Goal: Find specific page/section: Find specific page/section

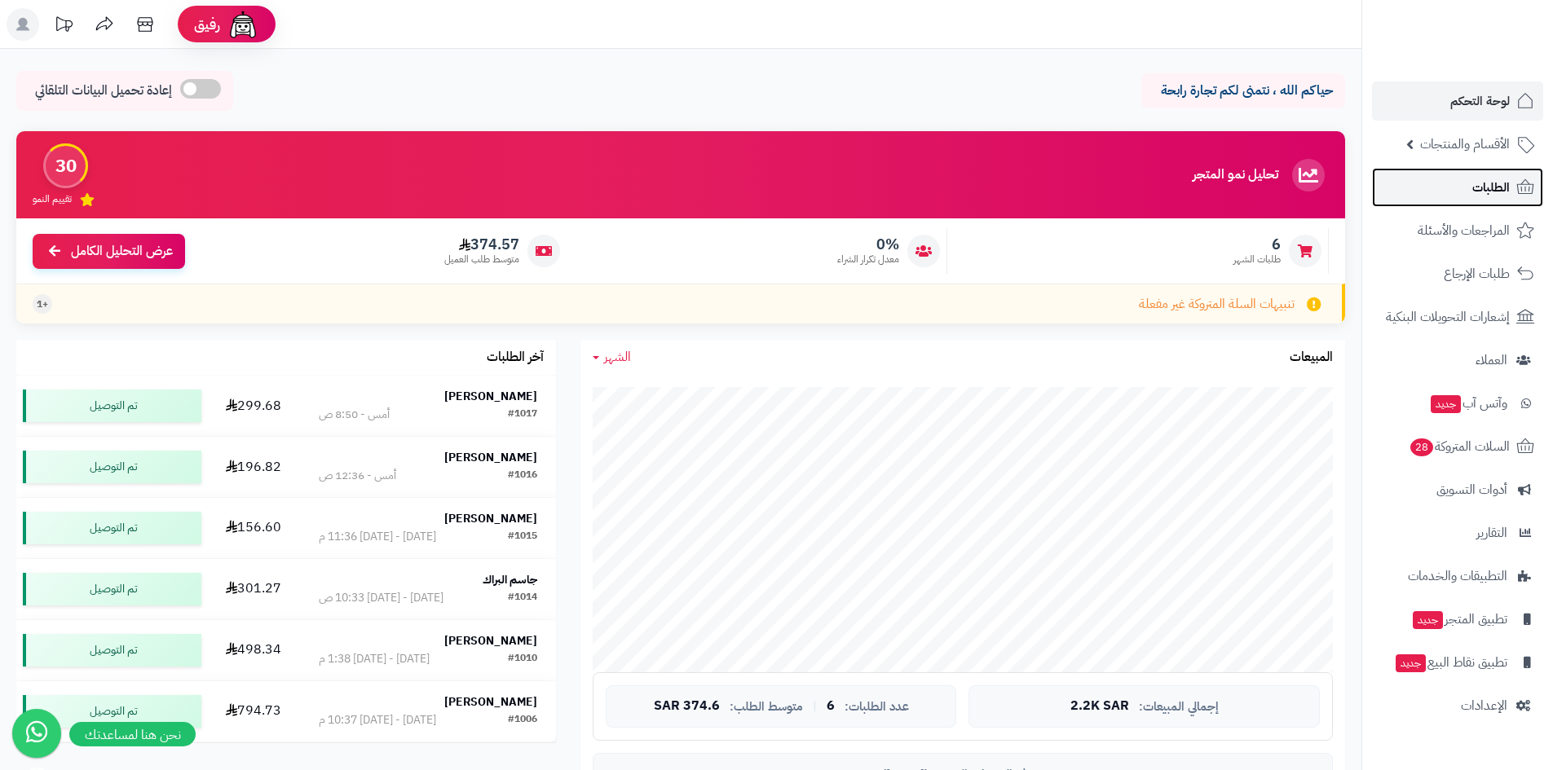
click at [1495, 186] on span "الطلبات" at bounding box center [1491, 187] width 38 height 23
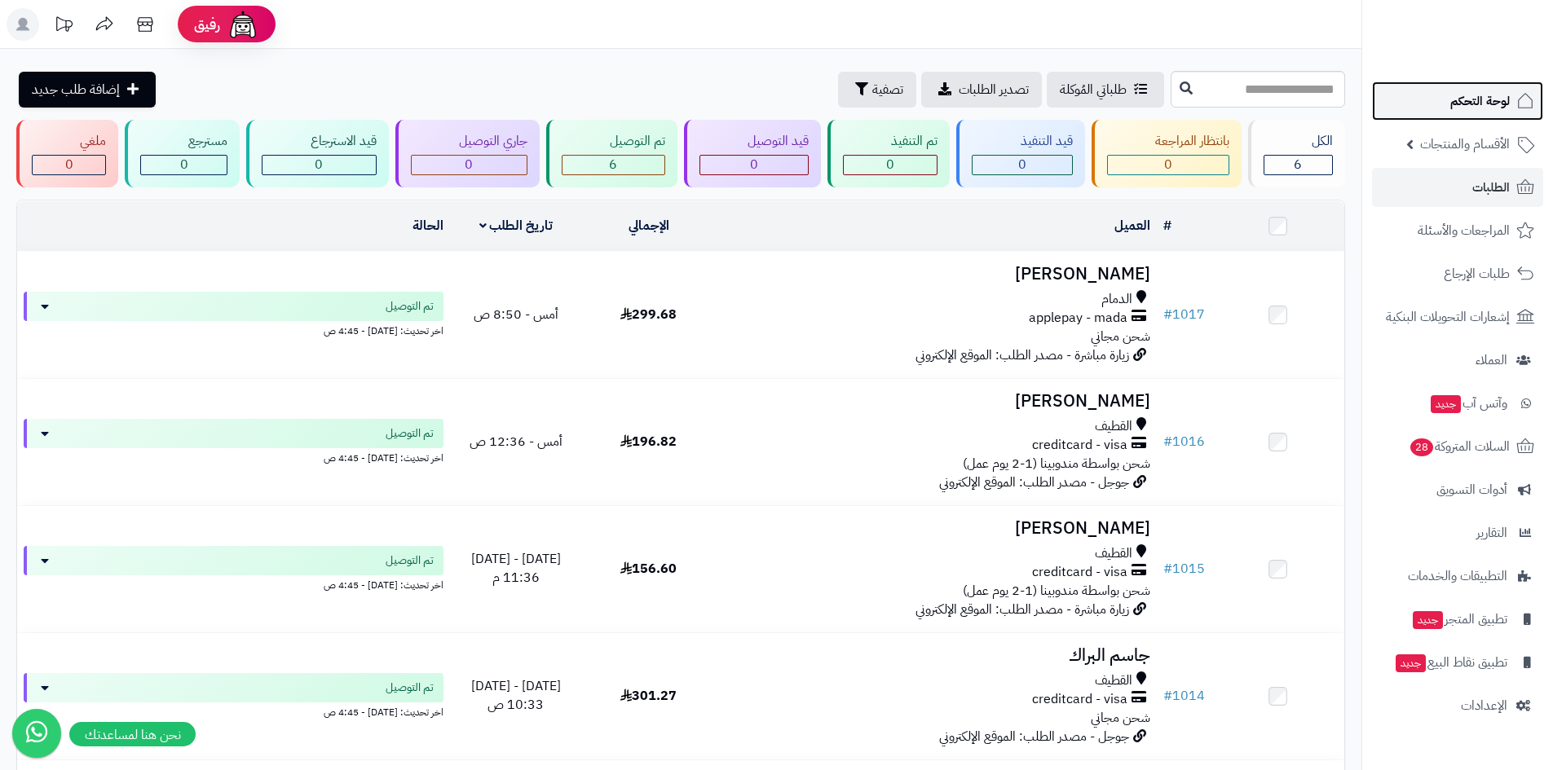
click at [1499, 116] on link "لوحة التحكم" at bounding box center [1457, 101] width 171 height 39
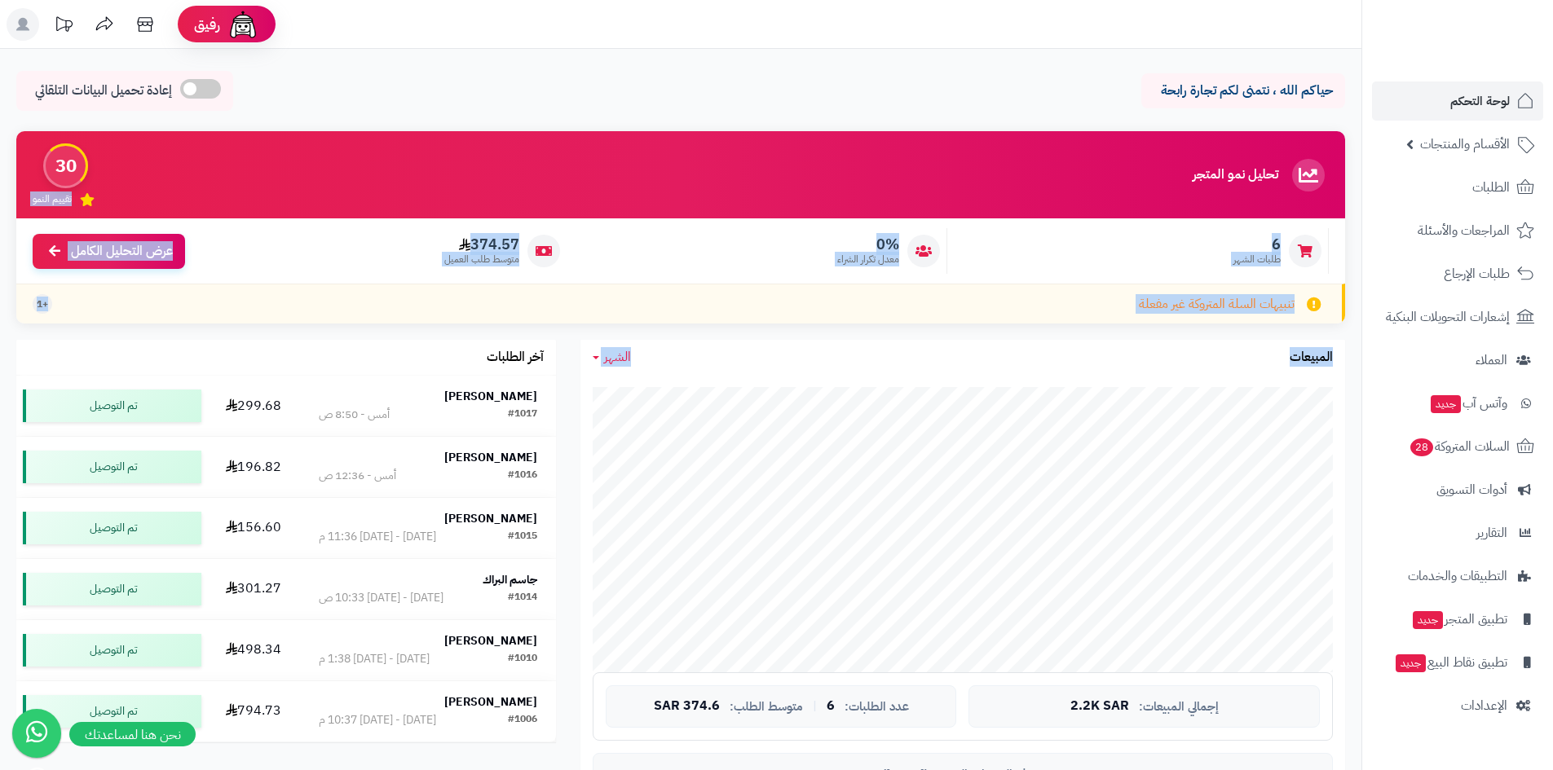
drag, startPoint x: 468, startPoint y: 246, endPoint x: 1124, endPoint y: 364, distance: 666.8
click at [1124, 364] on div "تحليل نمو المتجر المرحلة الأولى 30 تقييم النمو 6 طلبات الشهر 0% معدل تكرار الشر…" at bounding box center [680, 519] width 1353 height 776
click at [1009, 311] on div "تنبيهات السلة المتروكة غير مفعلة +1" at bounding box center [680, 304] width 1329 height 40
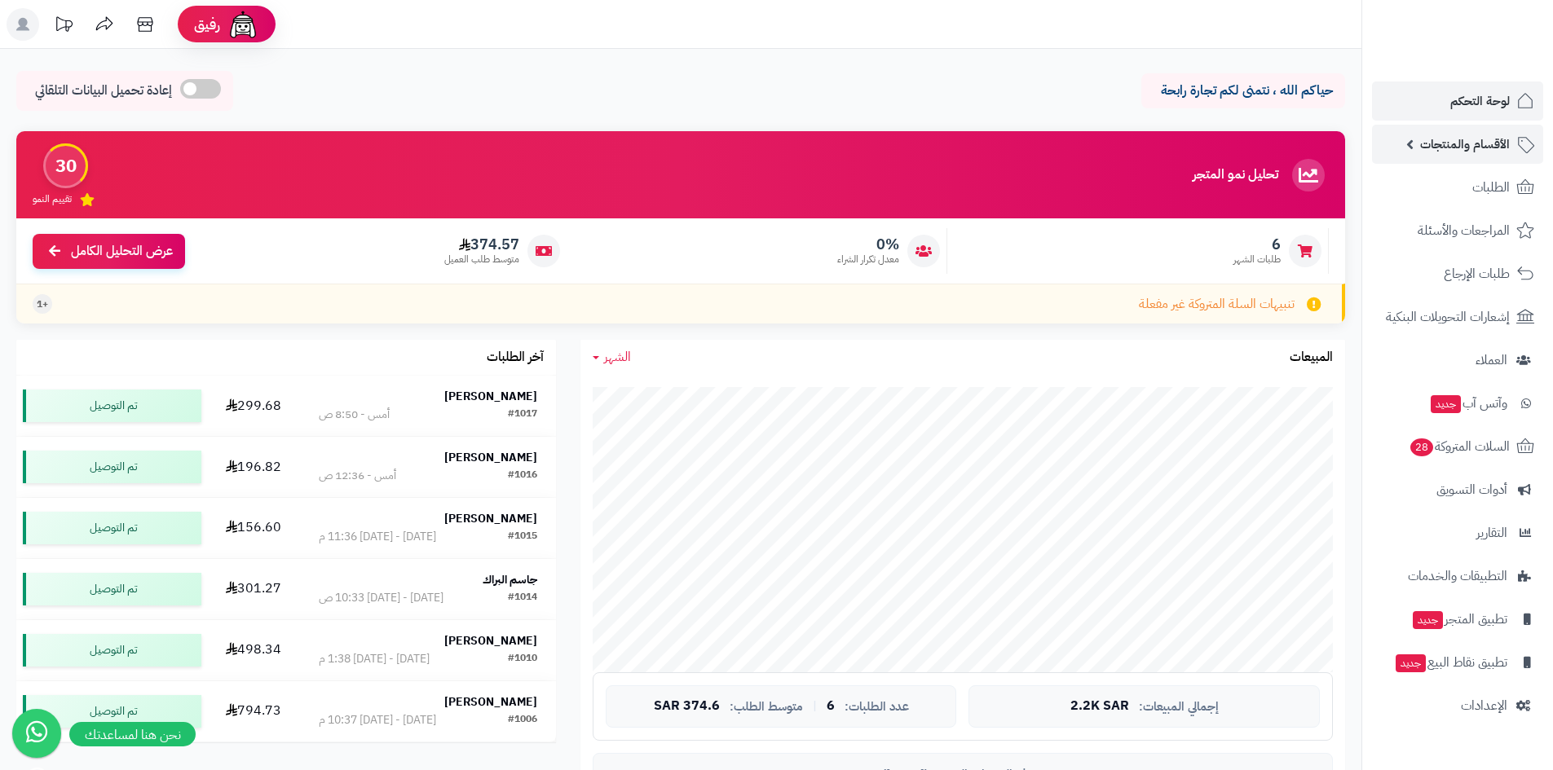
click at [1486, 144] on span "الأقسام والمنتجات" at bounding box center [1465, 144] width 90 height 23
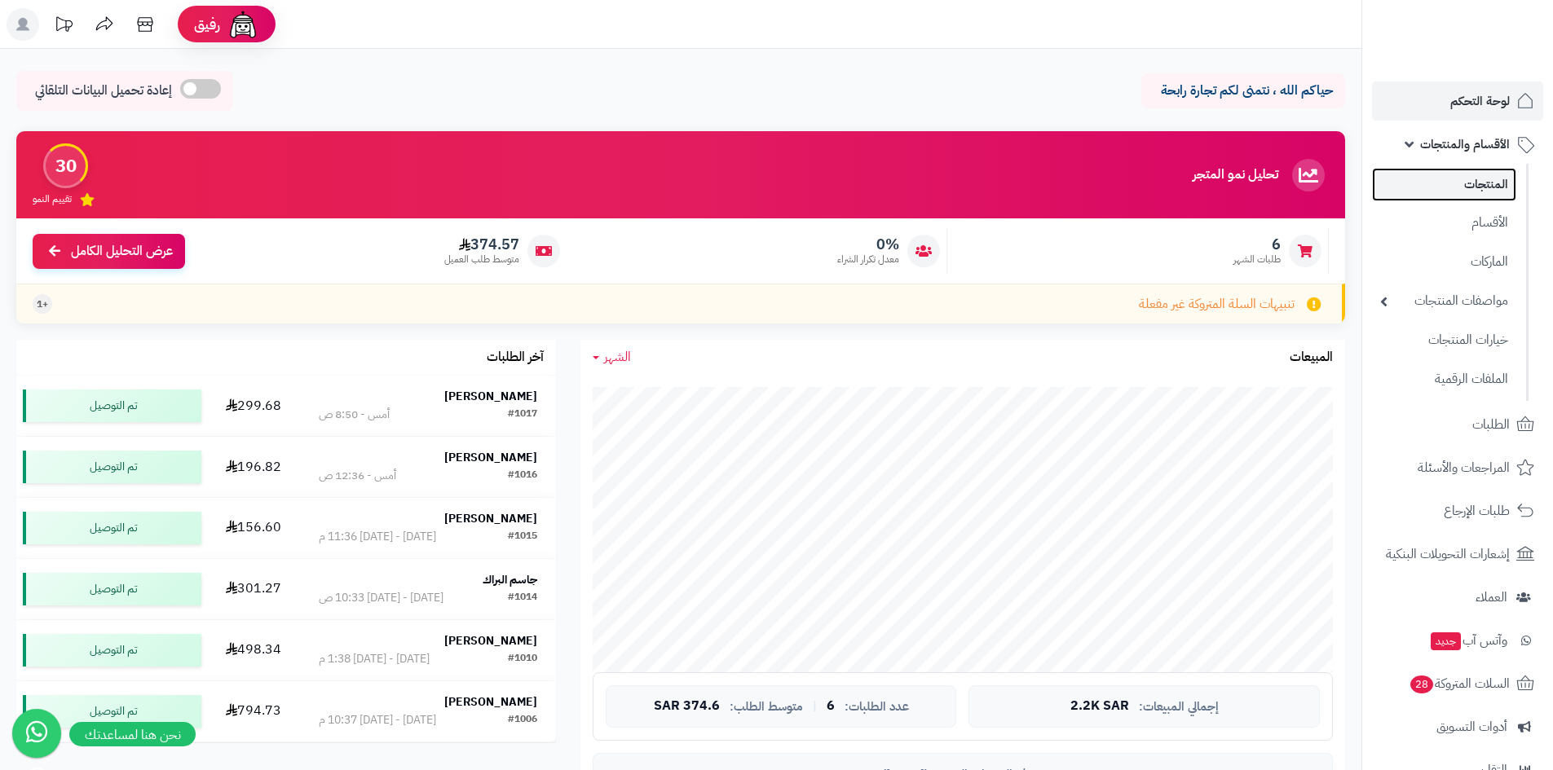
click at [1484, 178] on link "المنتجات" at bounding box center [1444, 184] width 144 height 33
